Goal: Information Seeking & Learning: Find contact information

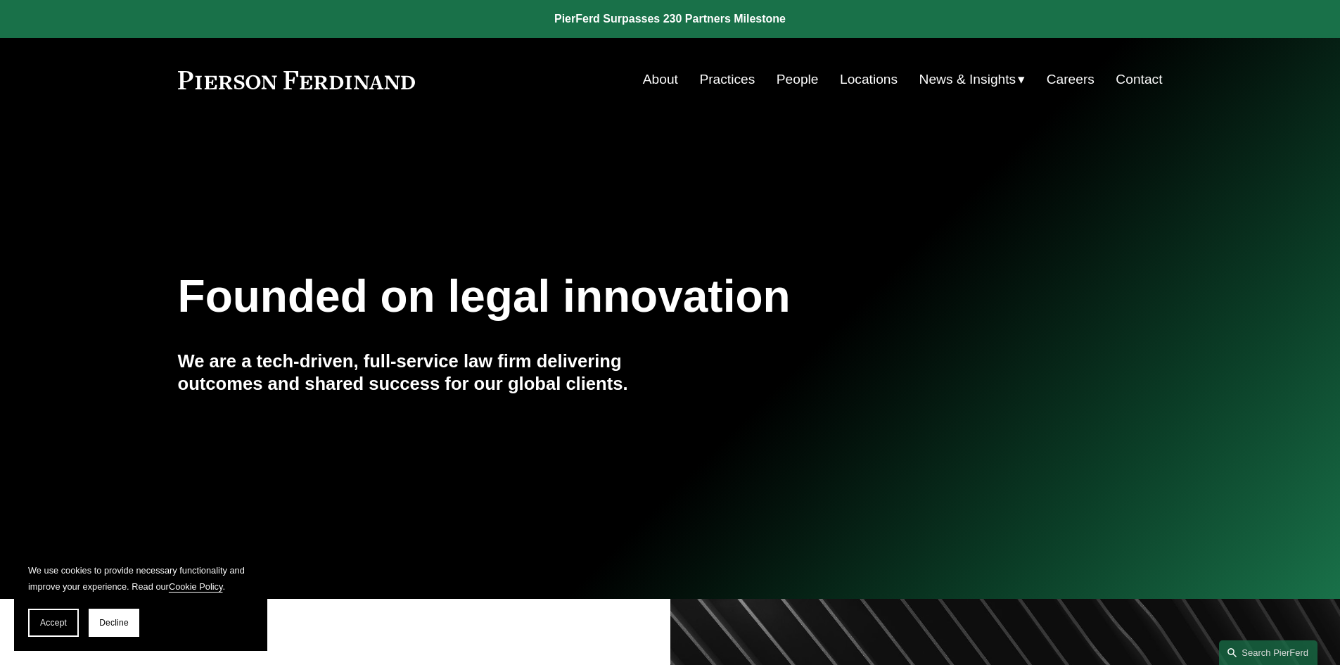
click at [872, 76] on link "Locations" at bounding box center [869, 79] width 58 height 27
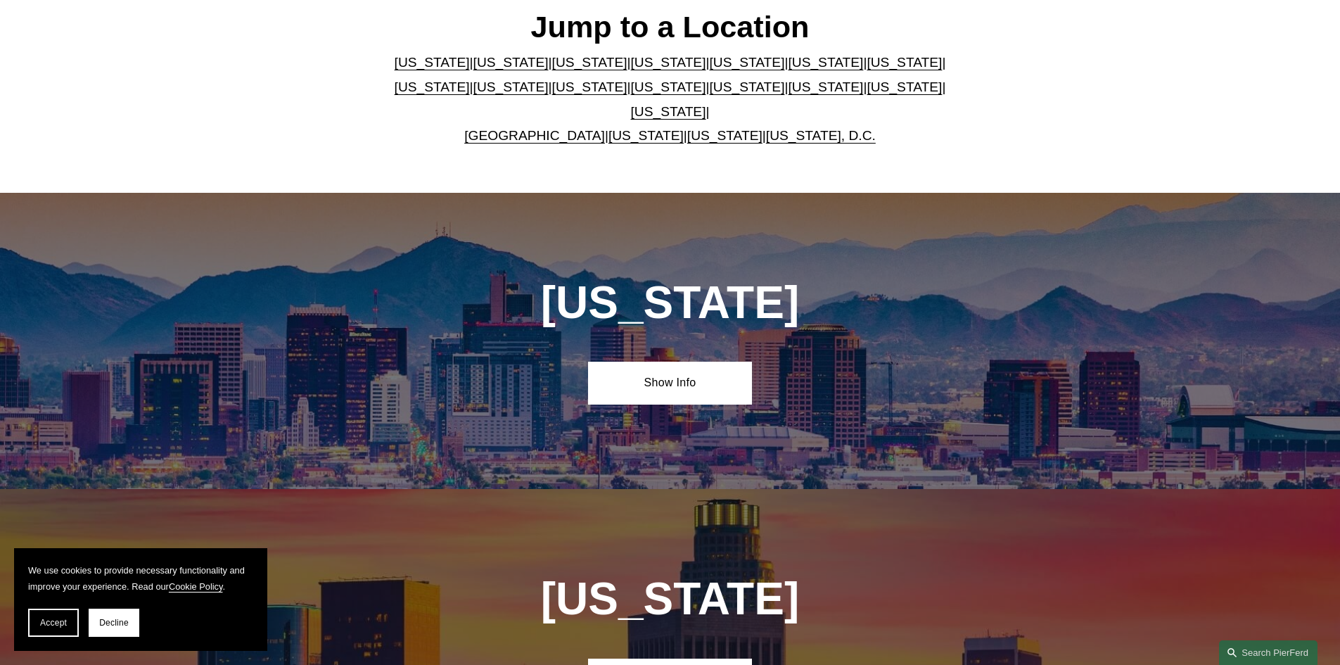
scroll to position [492, 0]
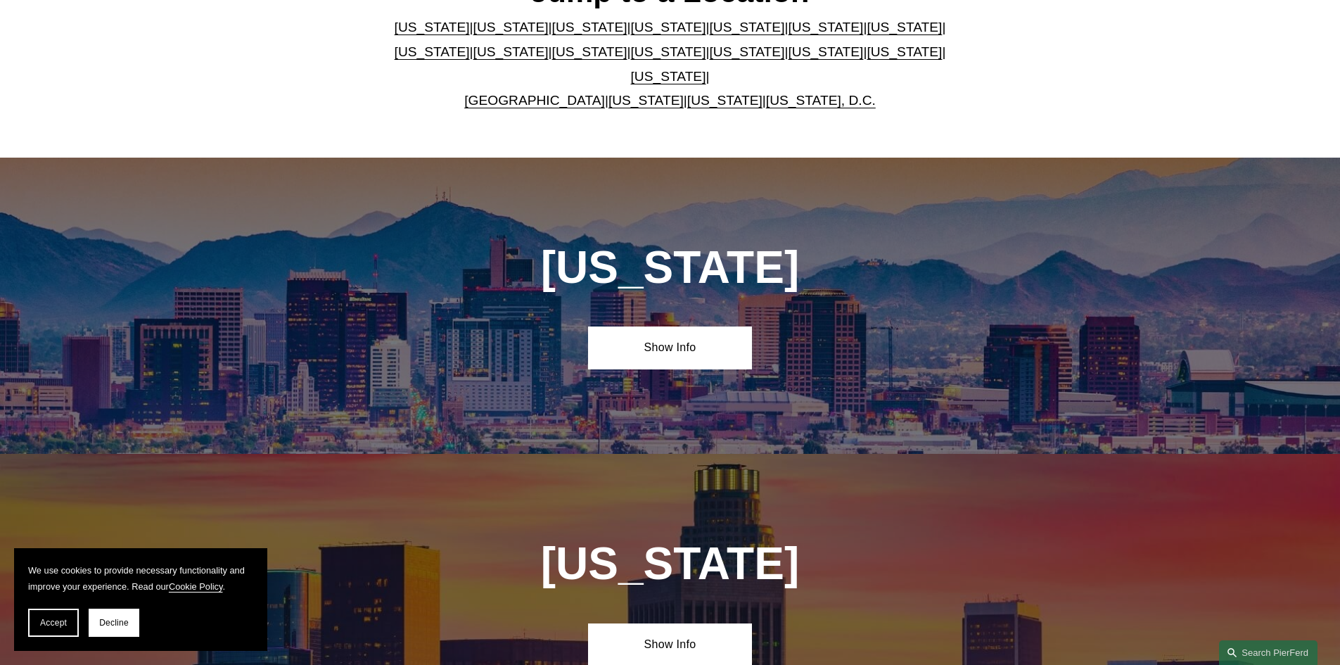
click at [706, 69] on link "[US_STATE]" at bounding box center [668, 76] width 75 height 15
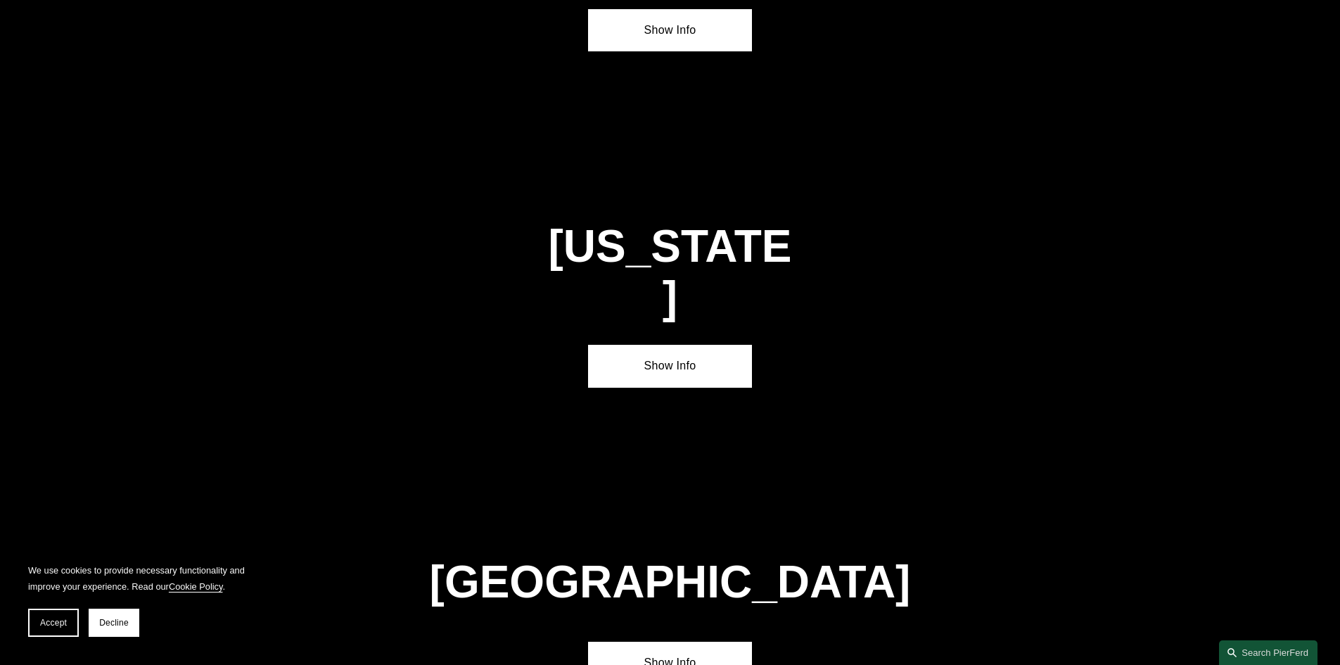
scroll to position [4791, 0]
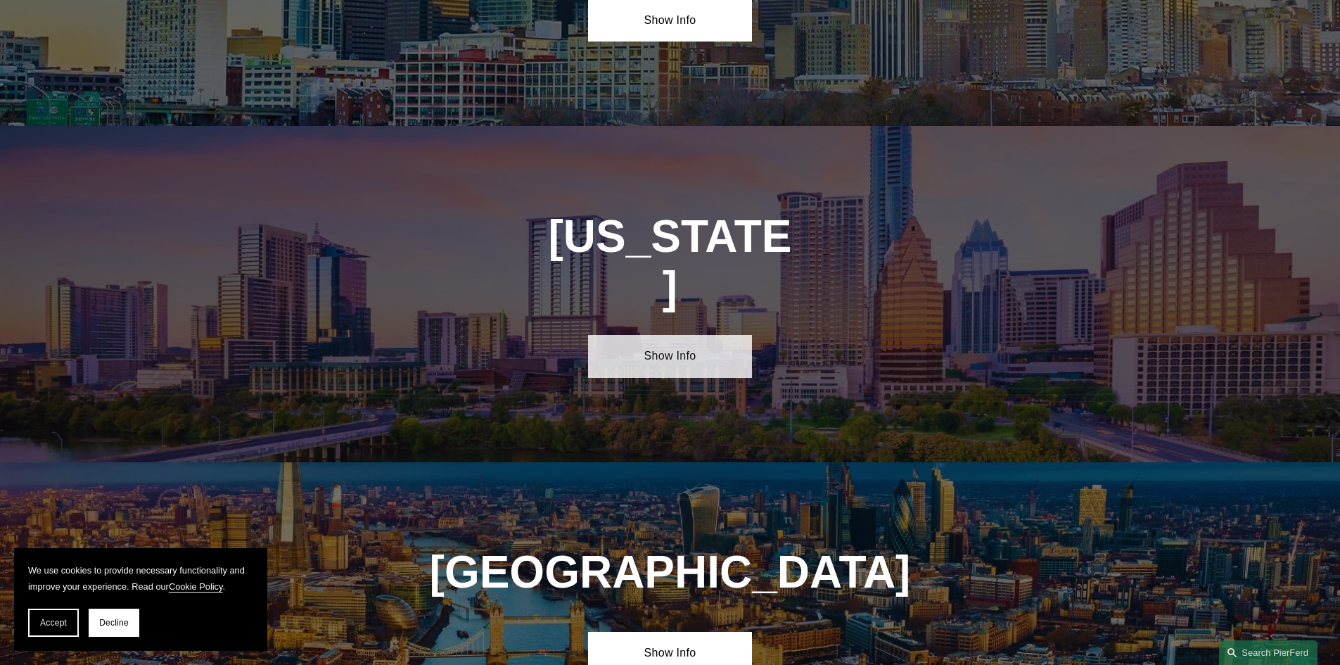
click at [668, 335] on link "Show Info" at bounding box center [670, 356] width 164 height 42
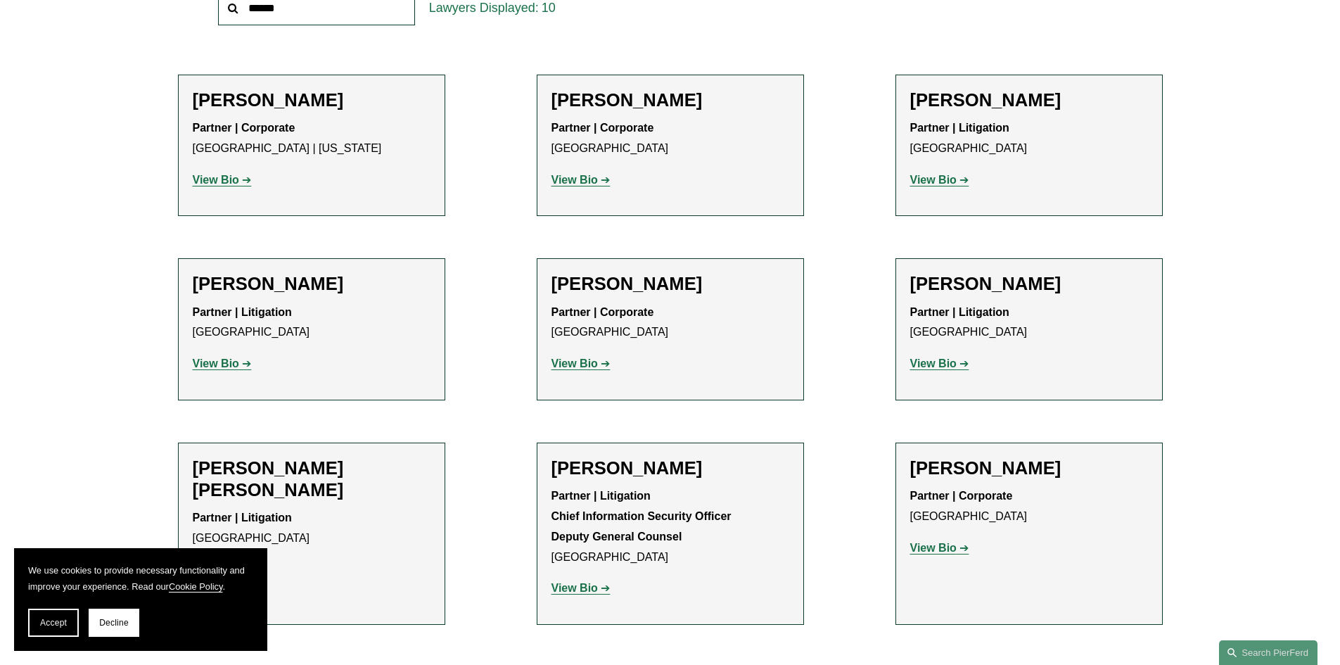
scroll to position [281, 0]
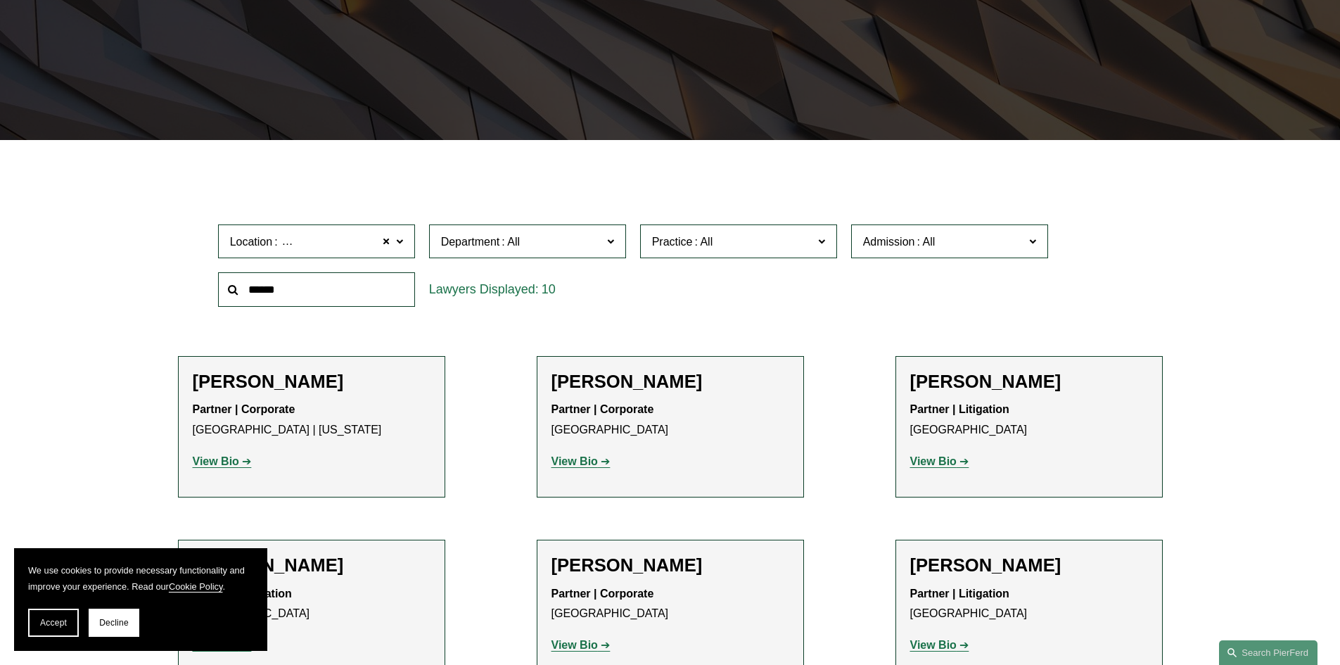
click at [383, 287] on input "text" at bounding box center [316, 289] width 197 height 34
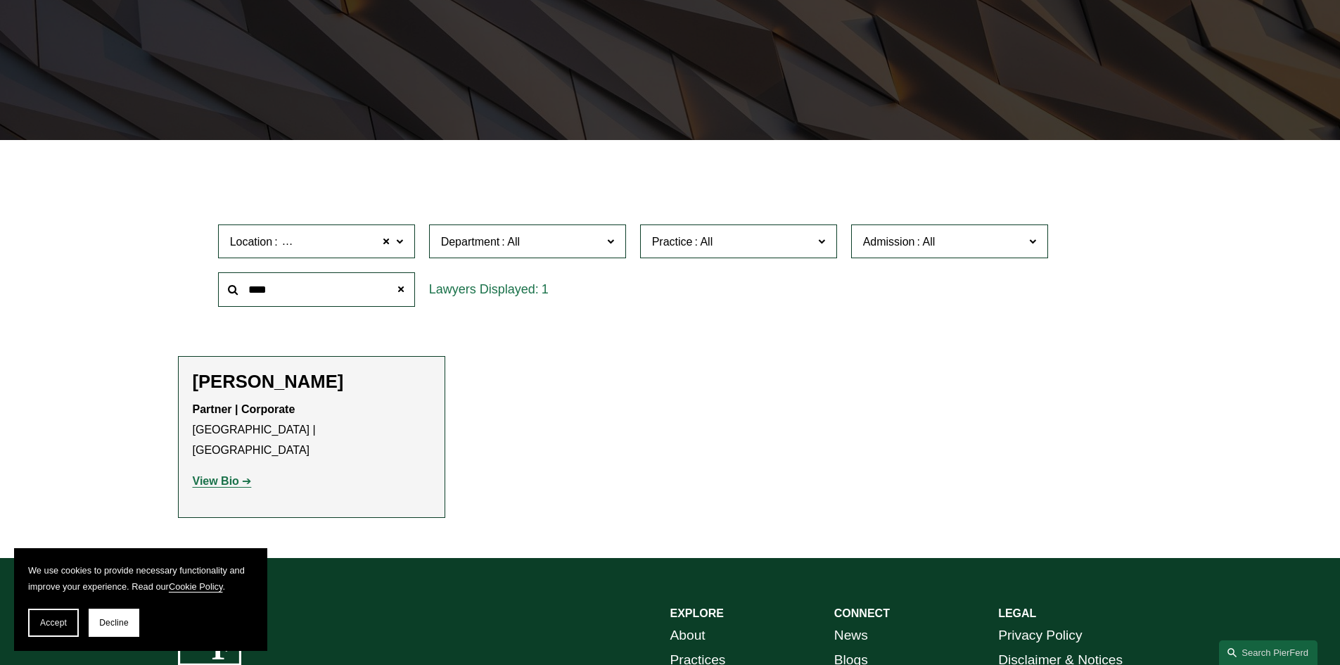
type input "****"
click at [229, 475] on strong "View Bio" at bounding box center [216, 481] width 46 height 12
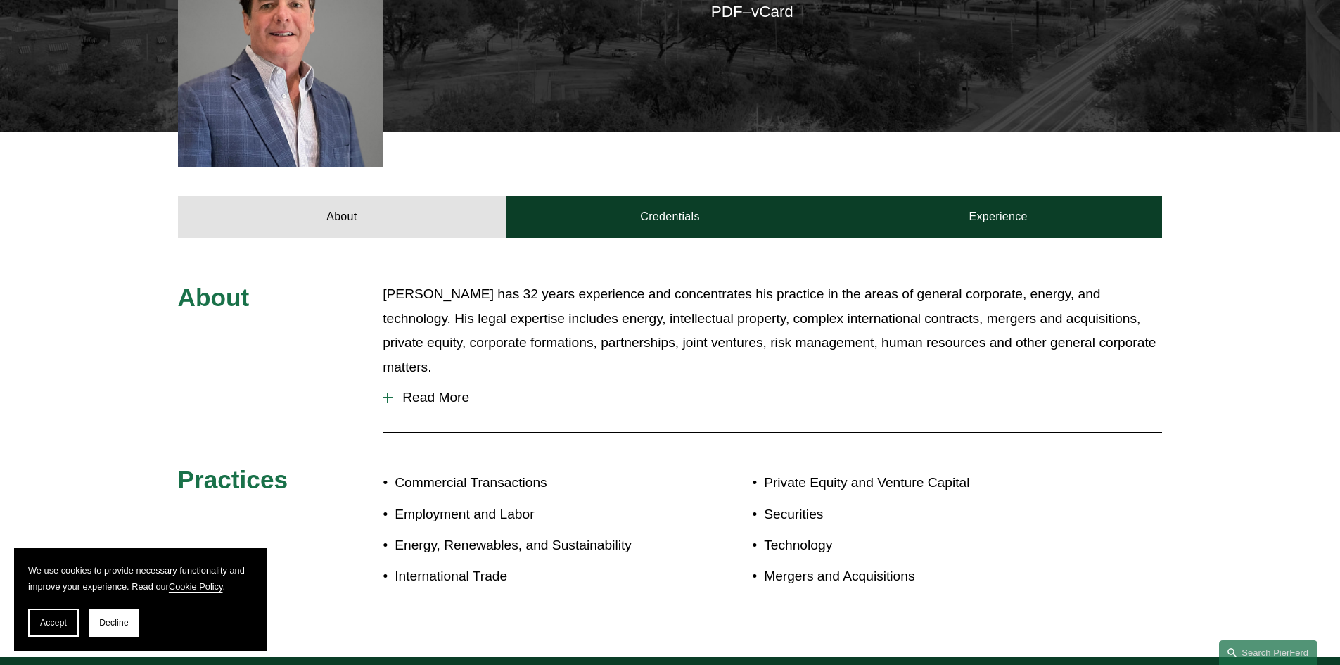
scroll to position [492, 0]
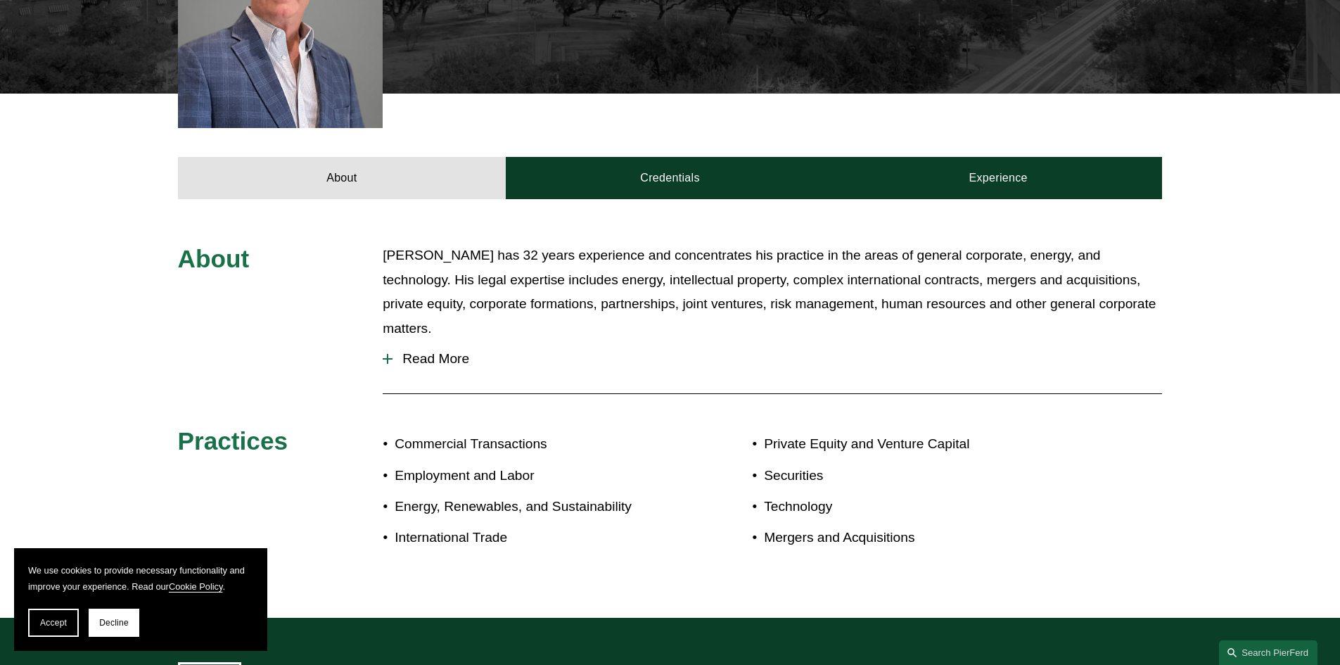
click at [435, 351] on span "Read More" at bounding box center [778, 358] width 770 height 15
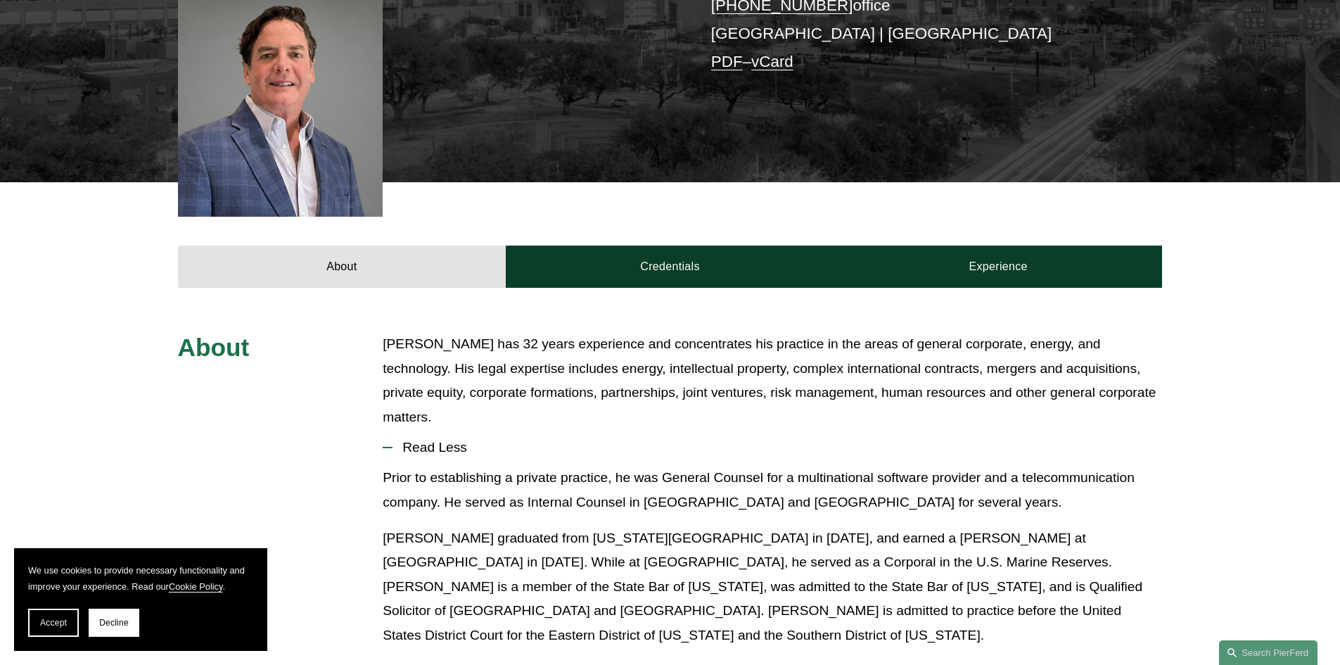
scroll to position [0, 0]
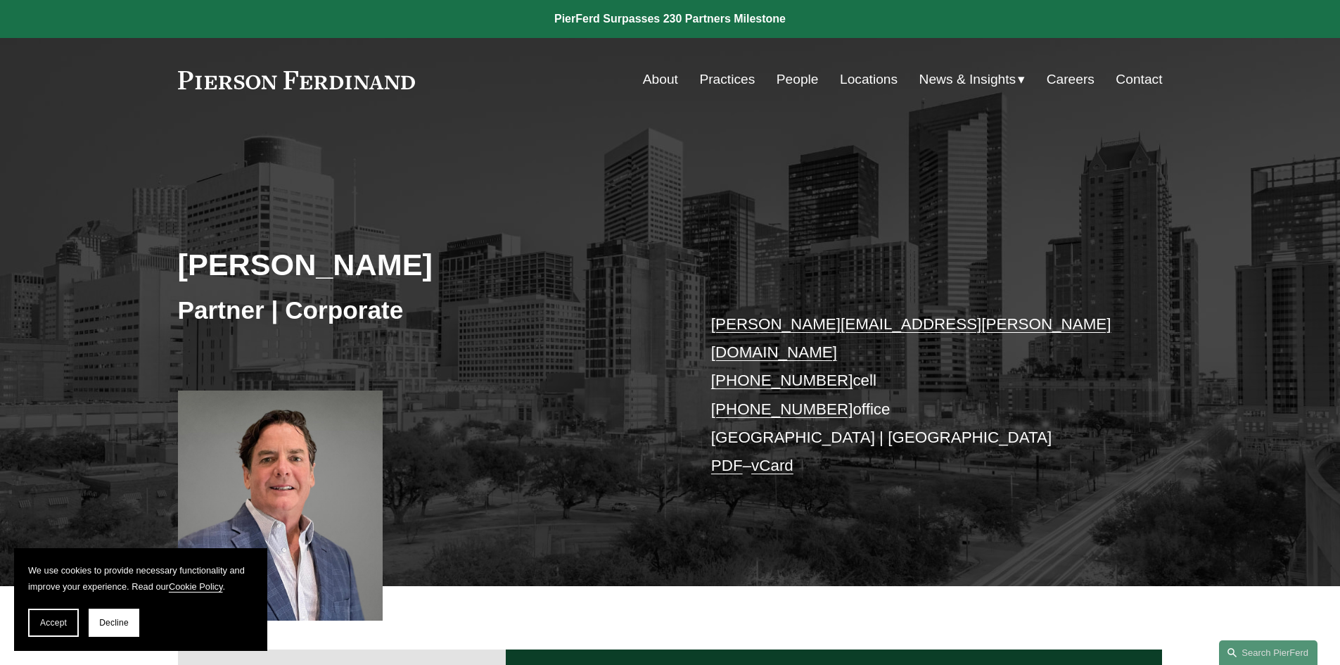
click at [218, 91] on div "About Practices People Locations News & Insights News" at bounding box center [670, 79] width 985 height 27
click at [217, 87] on link at bounding box center [297, 80] width 238 height 18
